Goal: Task Accomplishment & Management: Use online tool/utility

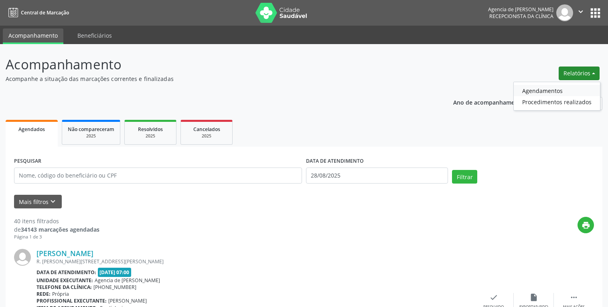
click at [550, 92] on link "Agendamentos" at bounding box center [557, 90] width 86 height 11
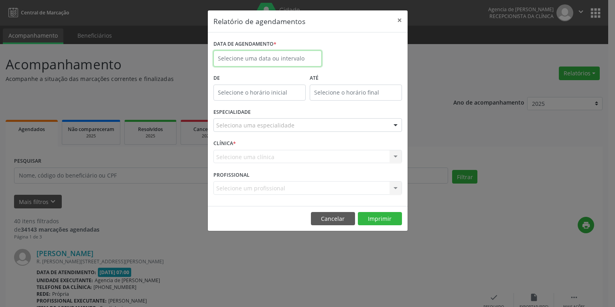
click at [278, 59] on input "text" at bounding box center [267, 59] width 108 height 16
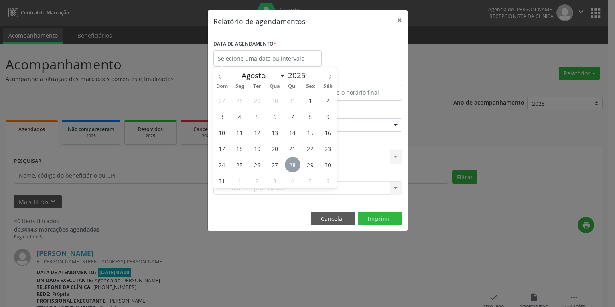
click at [298, 163] on span "28" at bounding box center [293, 165] width 16 height 16
type input "28/08/2025"
click at [298, 163] on span "28" at bounding box center [293, 165] width 16 height 16
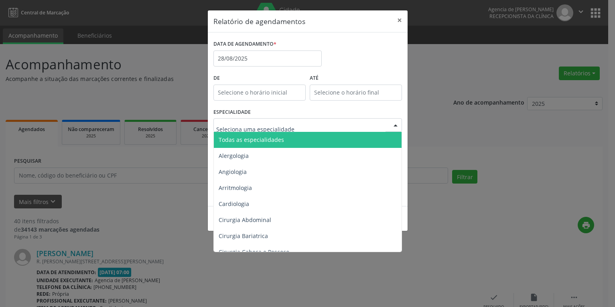
click at [311, 127] on div at bounding box center [307, 125] width 189 height 14
click at [309, 139] on span "Todas as especialidades" at bounding box center [308, 140] width 189 height 16
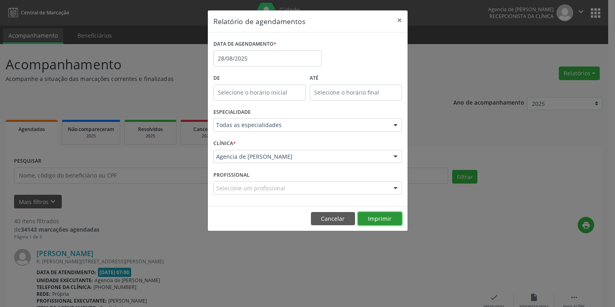
click at [380, 216] on button "Imprimir" at bounding box center [380, 219] width 44 height 14
click at [269, 61] on input "28/08/2025" at bounding box center [267, 59] width 108 height 16
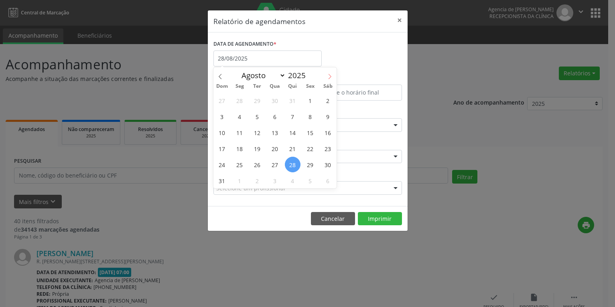
click at [325, 75] on span at bounding box center [330, 74] width 14 height 14
select select "8"
click at [241, 100] on span "1" at bounding box center [240, 101] width 16 height 16
type input "[DATE]"
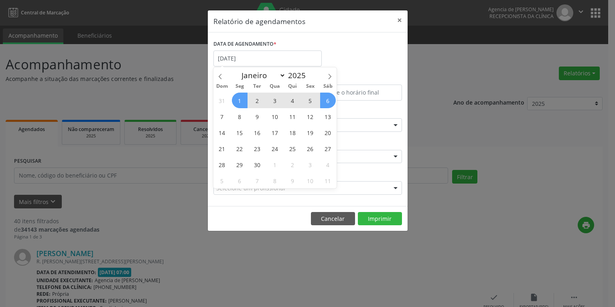
click at [329, 100] on span "6" at bounding box center [328, 101] width 16 height 16
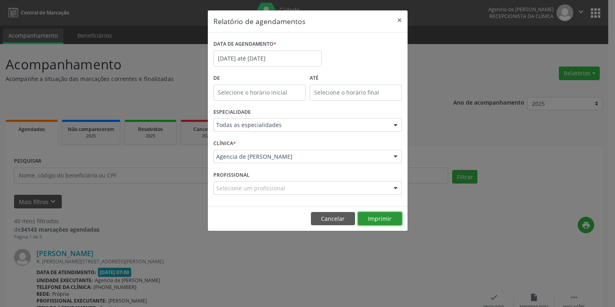
click at [380, 217] on button "Imprimir" at bounding box center [380, 219] width 44 height 14
click at [268, 55] on input "[DATE] até [DATE]" at bounding box center [267, 59] width 108 height 16
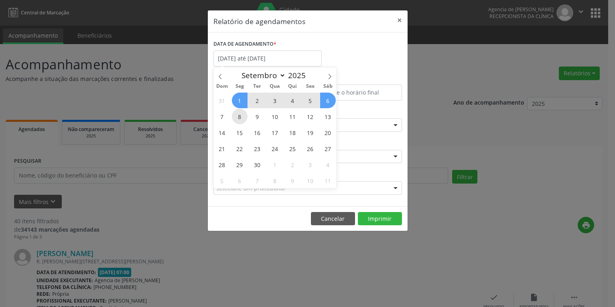
click at [238, 118] on span "8" at bounding box center [240, 117] width 16 height 16
type input "[DATE]"
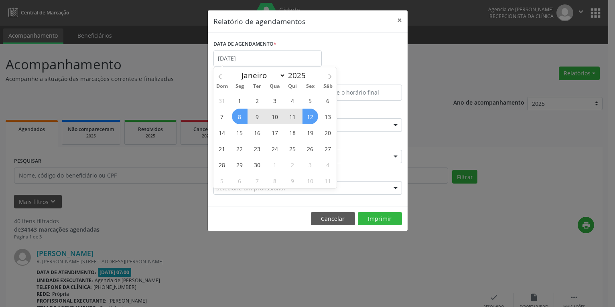
click at [313, 116] on span "12" at bounding box center [311, 117] width 16 height 16
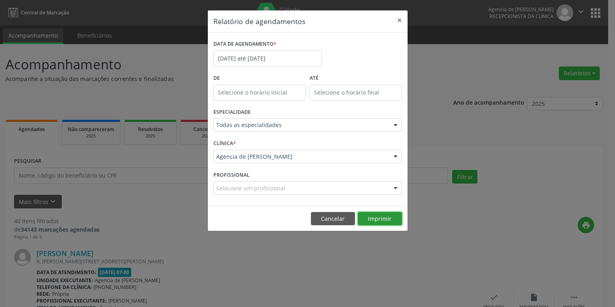
click at [381, 218] on button "Imprimir" at bounding box center [380, 219] width 44 height 14
click at [401, 18] on button "×" at bounding box center [400, 20] width 16 height 20
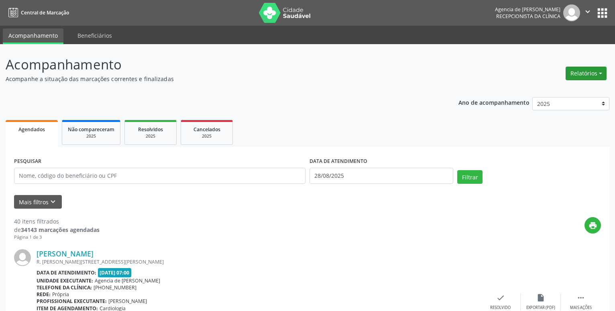
click at [596, 80] on button "Relatórios" at bounding box center [585, 74] width 41 height 14
click at [554, 90] on link "Agendamentos" at bounding box center [563, 90] width 86 height 11
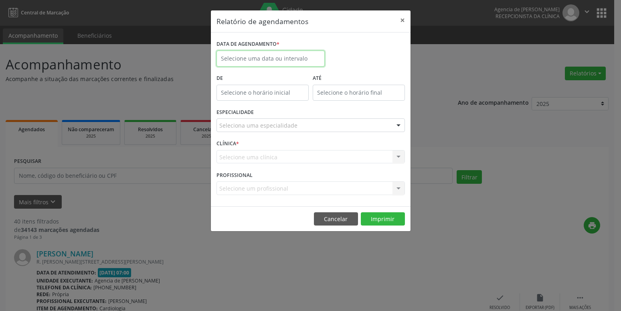
click at [264, 55] on input "text" at bounding box center [271, 59] width 108 height 16
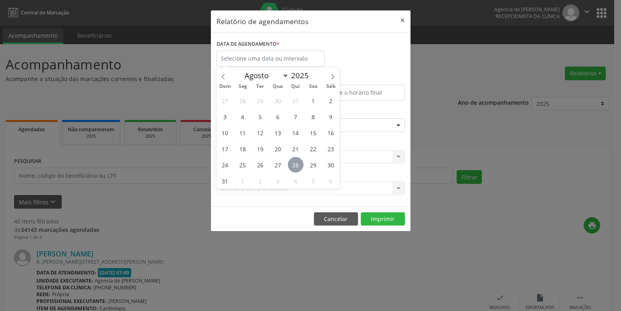
click at [299, 165] on span "28" at bounding box center [296, 165] width 16 height 16
type input "28/08/2025"
click at [299, 165] on span "28" at bounding box center [296, 165] width 16 height 16
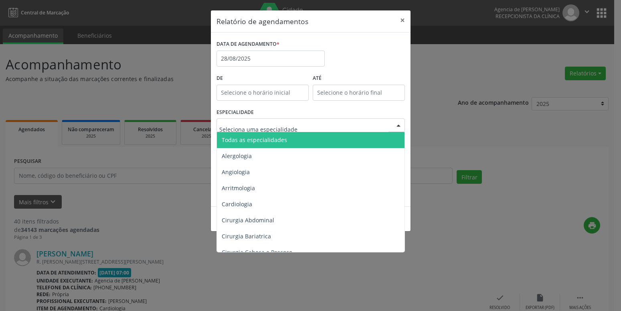
click at [286, 143] on span "Todas as especialidades" at bounding box center [311, 140] width 189 height 16
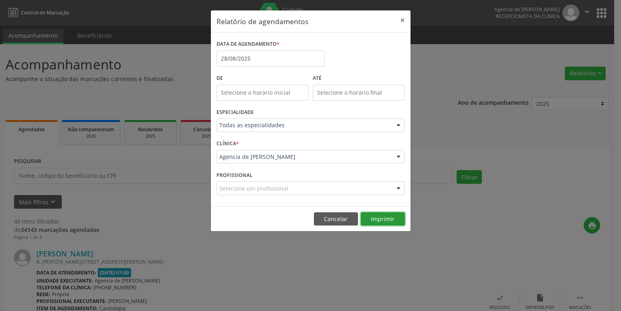
click at [384, 221] on button "Imprimir" at bounding box center [383, 219] width 44 height 14
click at [289, 59] on input "28/08/2025" at bounding box center [271, 59] width 108 height 16
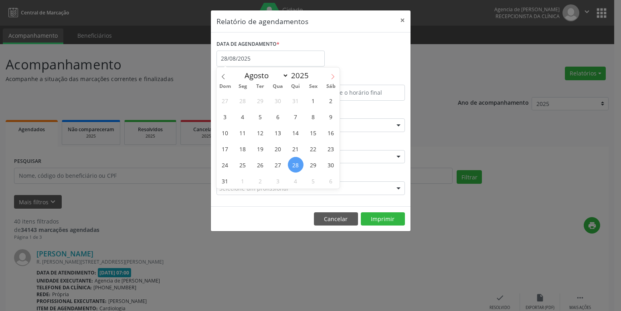
click at [335, 74] on span at bounding box center [333, 74] width 14 height 14
select select "8"
click at [281, 114] on span "10" at bounding box center [278, 117] width 16 height 16
type input "[DATE]"
click at [281, 114] on span "10" at bounding box center [278, 117] width 16 height 16
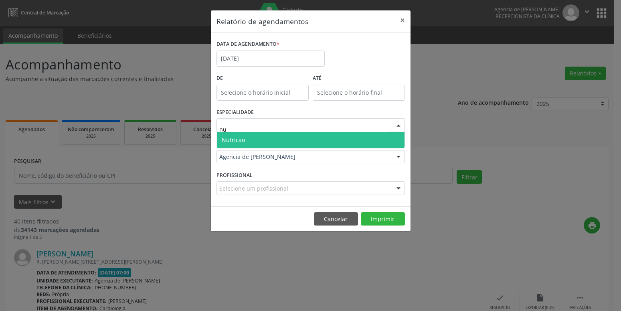
click at [297, 137] on span "Nutricao" at bounding box center [311, 140] width 188 height 16
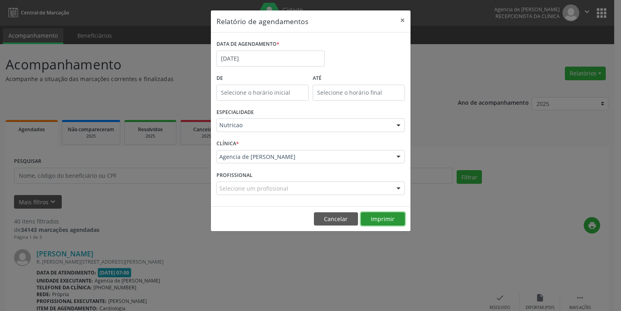
click at [377, 221] on button "Imprimir" at bounding box center [383, 219] width 44 height 14
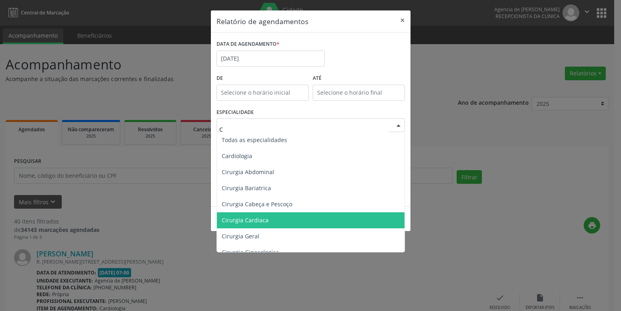
type input "CL"
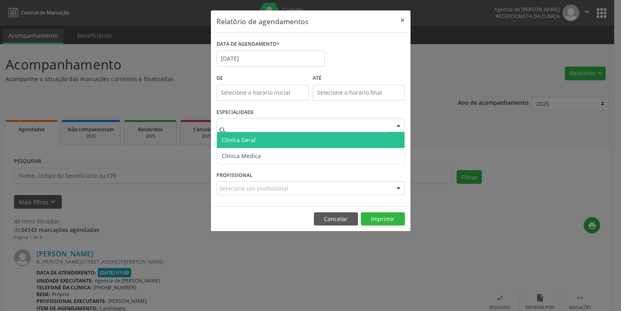
click at [258, 144] on span "Clinica Geral" at bounding box center [311, 140] width 188 height 16
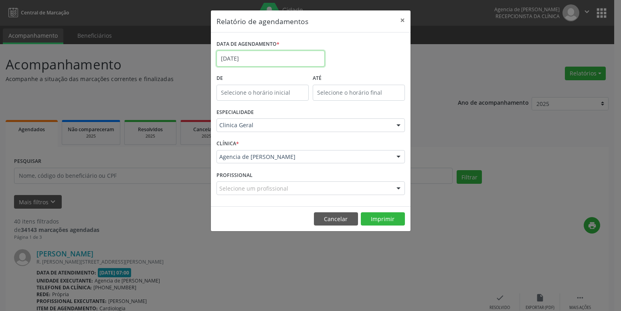
click at [272, 57] on input "[DATE]" at bounding box center [271, 59] width 108 height 16
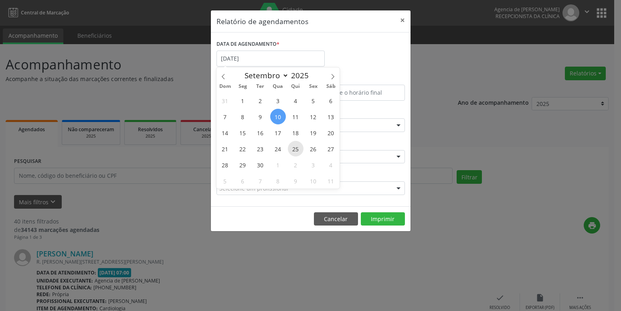
click at [294, 150] on span "25" at bounding box center [296, 149] width 16 height 16
type input "[DATE]"
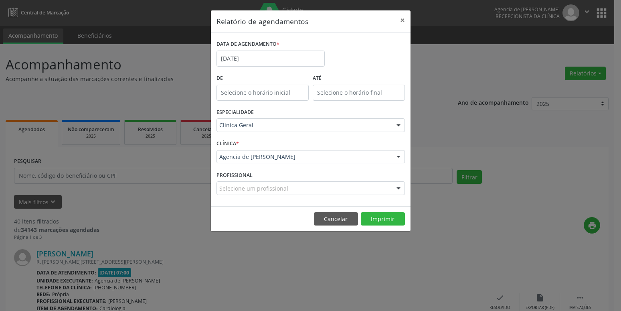
click at [369, 226] on footer "Cancelar Imprimir" at bounding box center [311, 218] width 200 height 25
click at [370, 220] on button "Imprimir" at bounding box center [383, 219] width 44 height 14
click at [292, 63] on input "[DATE]" at bounding box center [271, 59] width 108 height 16
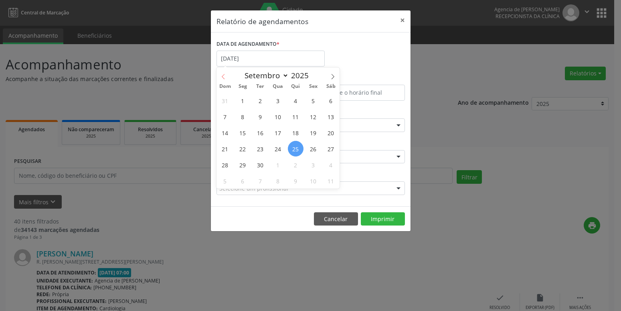
click at [224, 75] on icon at bounding box center [224, 77] width 6 height 6
select select "7"
click at [315, 165] on span "29" at bounding box center [314, 165] width 16 height 16
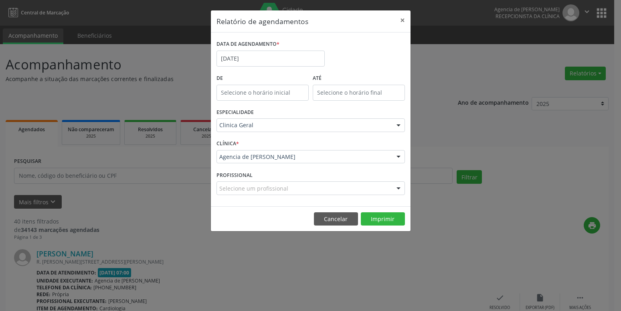
click at [284, 121] on div "Clinica Geral" at bounding box center [311, 125] width 189 height 14
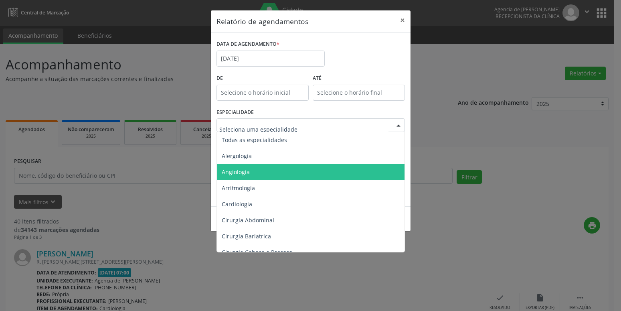
click at [285, 173] on span "Angiologia" at bounding box center [311, 172] width 189 height 16
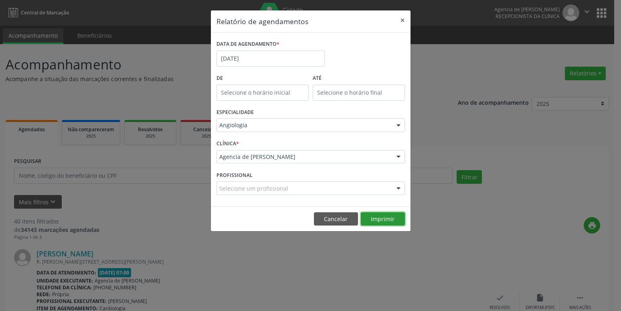
click at [389, 215] on button "Imprimir" at bounding box center [383, 219] width 44 height 14
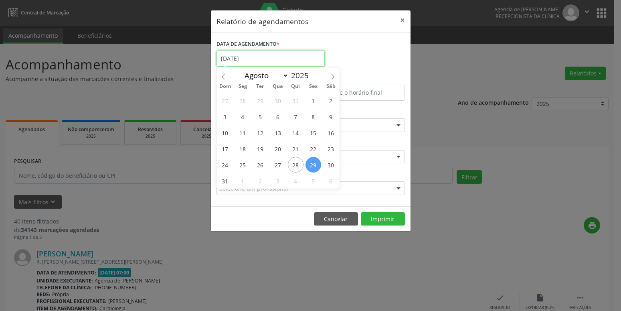
click at [276, 59] on input "[DATE]" at bounding box center [271, 59] width 108 height 16
click at [315, 165] on span "29" at bounding box center [314, 165] width 16 height 16
type input "[DATE]"
click at [315, 165] on span "29" at bounding box center [314, 165] width 16 height 16
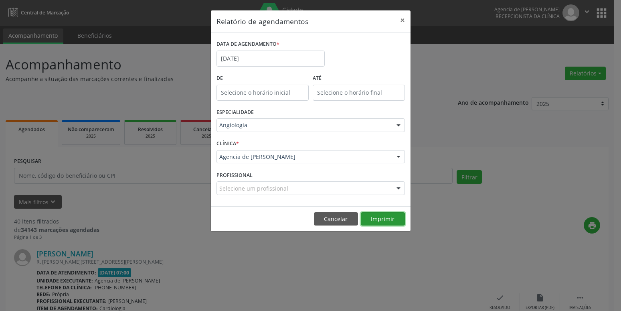
click at [376, 215] on button "Imprimir" at bounding box center [383, 219] width 44 height 14
